Goal: Transaction & Acquisition: Book appointment/travel/reservation

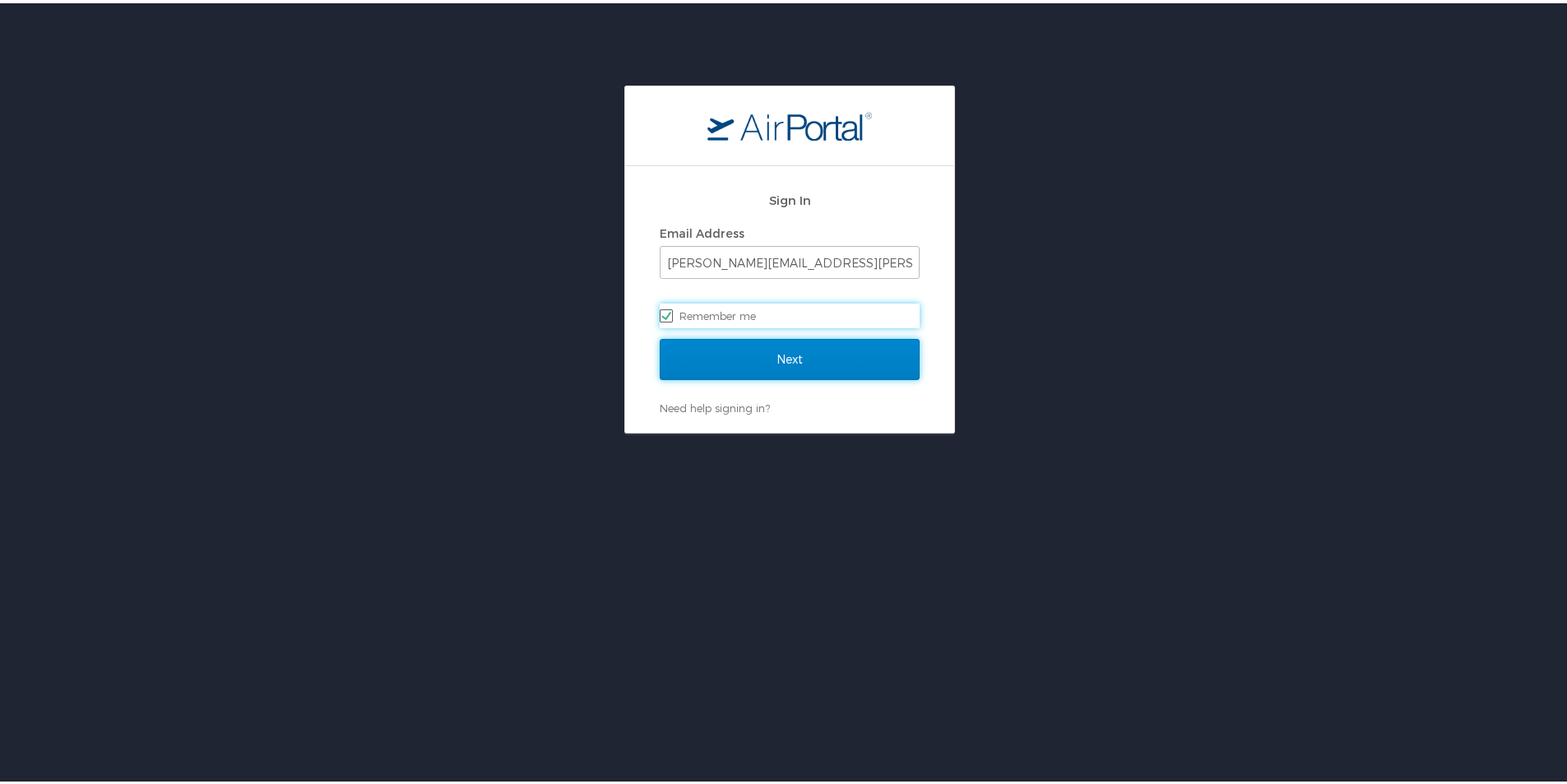
click at [819, 347] on input "Next" at bounding box center [790, 356] width 260 height 41
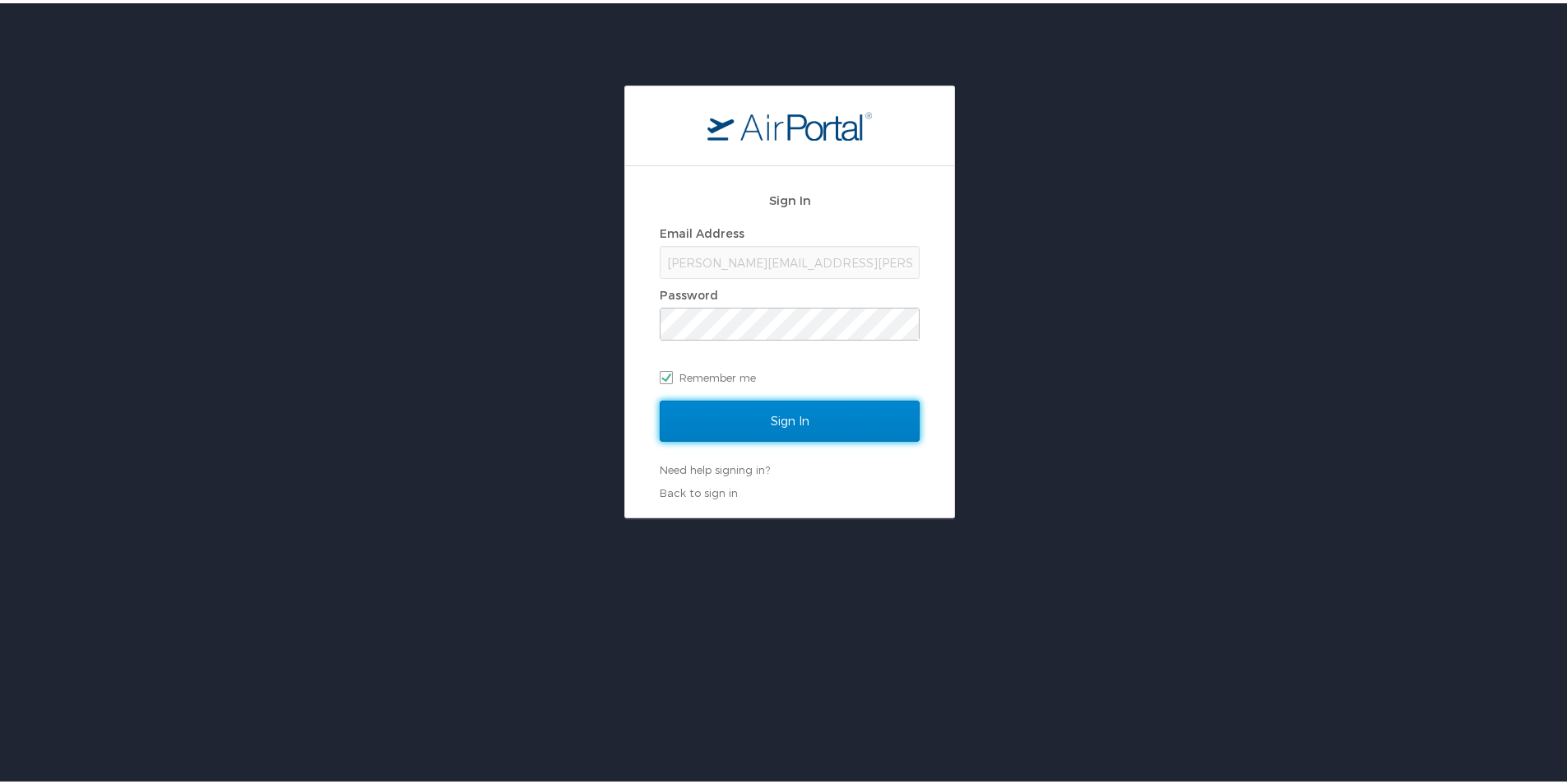
click at [729, 425] on input "Sign In" at bounding box center [790, 418] width 260 height 41
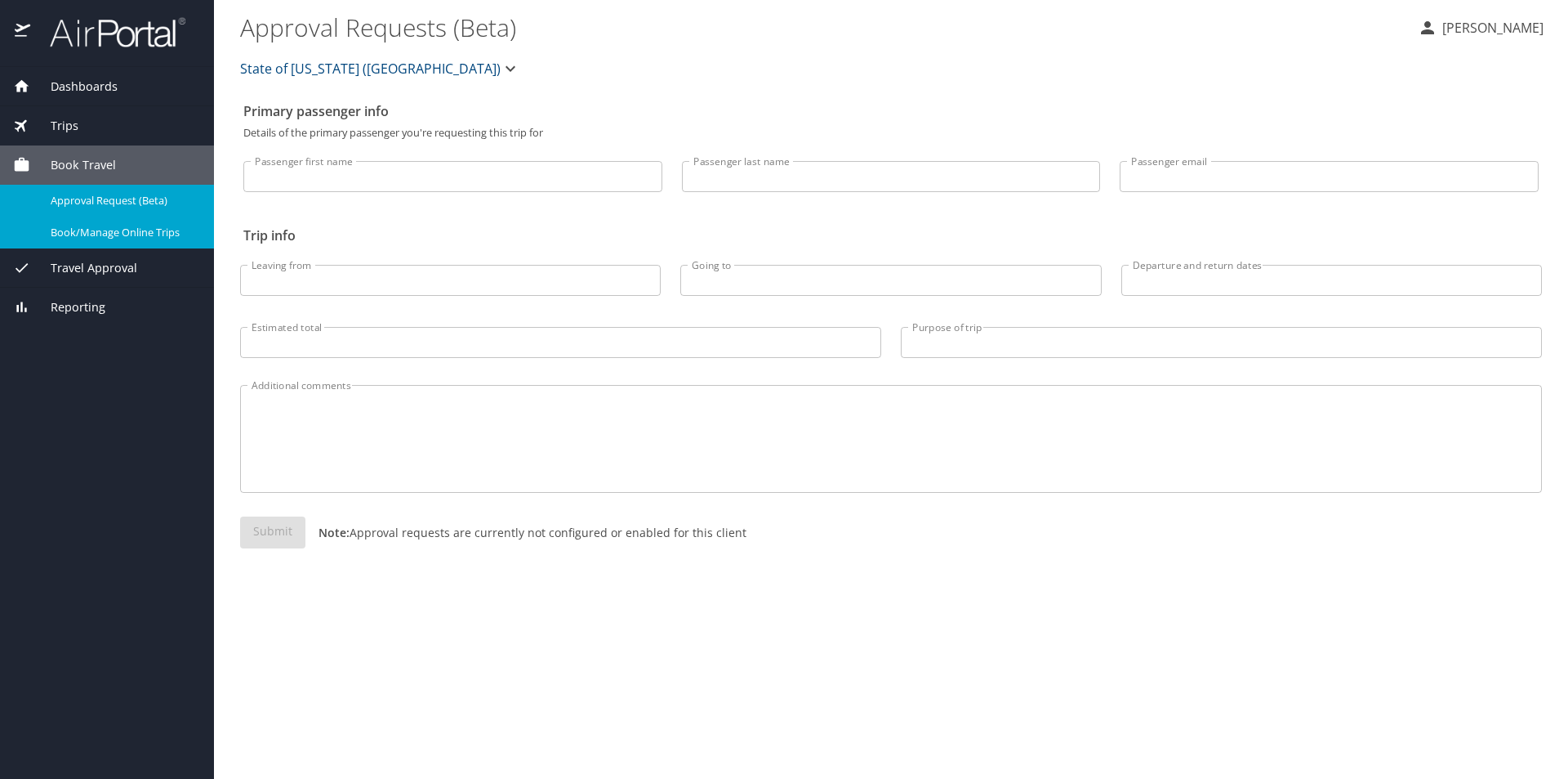
click at [92, 239] on span "Book/Manage Online Trips" at bounding box center [123, 232] width 144 height 16
click at [114, 229] on span "Book/Manage Online Trips" at bounding box center [123, 232] width 144 height 16
